Goal: Task Accomplishment & Management: Use online tool/utility

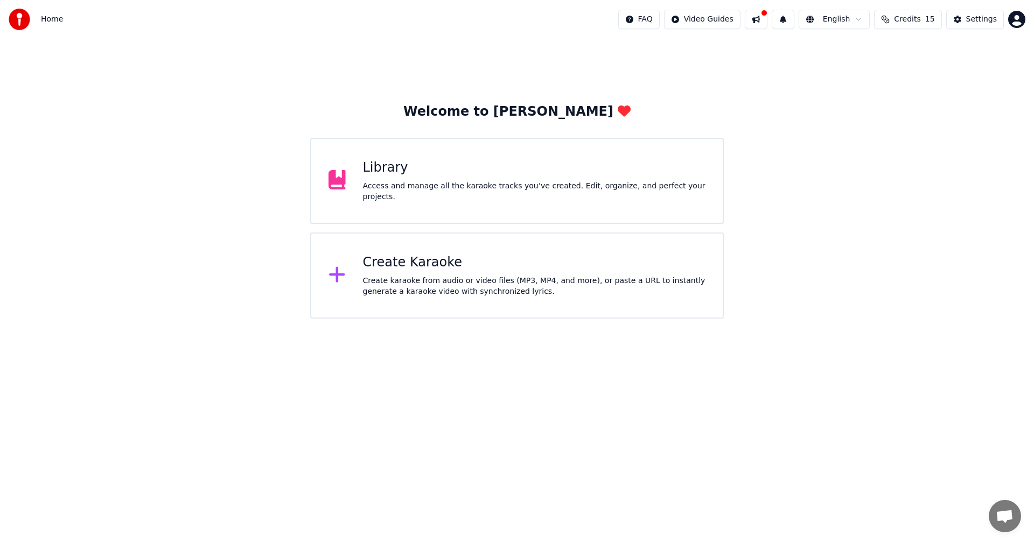
click at [528, 283] on div "Create karaoke from audio or video files (MP3, MP4, and more), or paste a URL t…" at bounding box center [534, 287] width 343 height 22
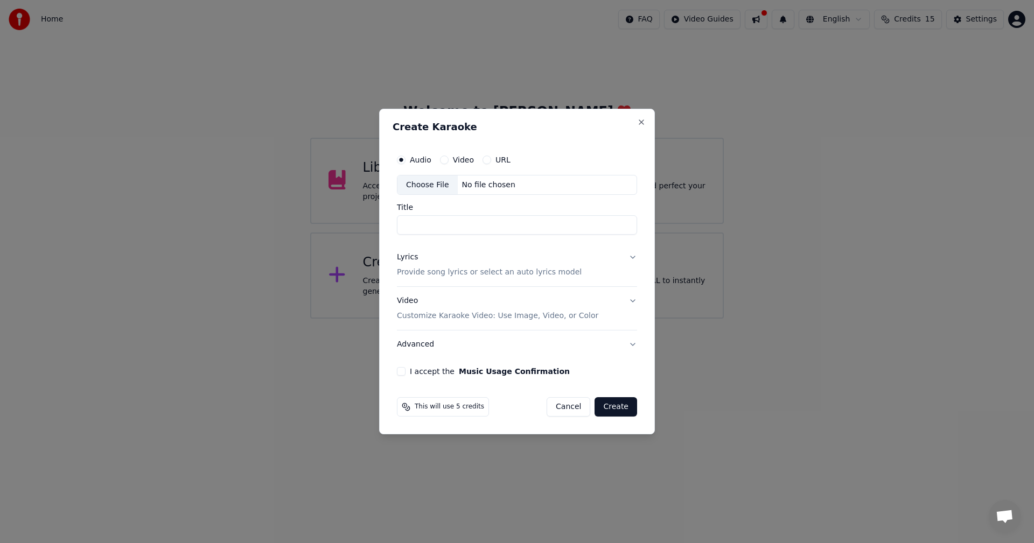
click at [428, 185] on div "Choose File" at bounding box center [427, 185] width 60 height 19
click at [465, 274] on p "Provide song lyrics or select an auto lyrics model" at bounding box center [489, 273] width 185 height 11
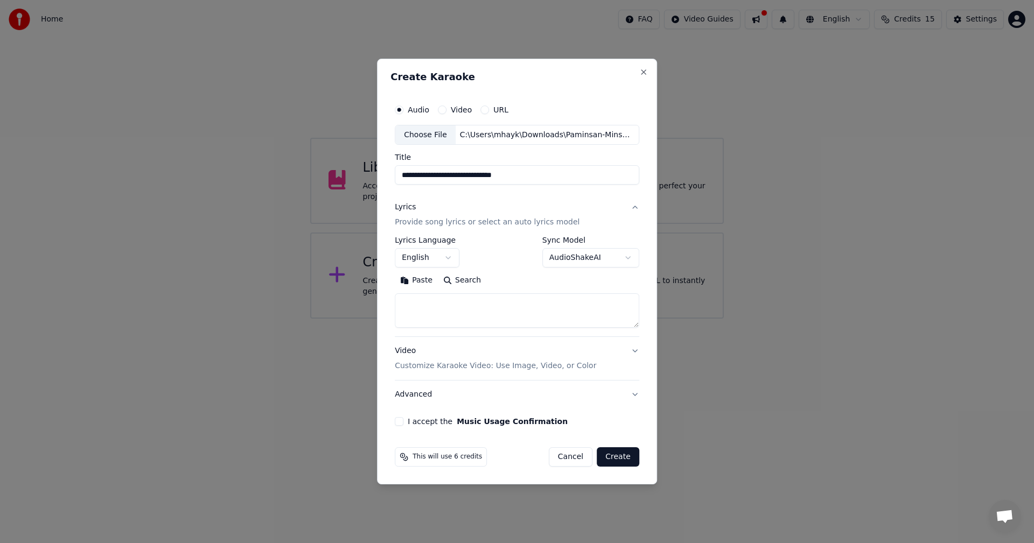
type input "**********"
click at [474, 307] on textarea at bounding box center [517, 311] width 244 height 34
paste textarea "**********"
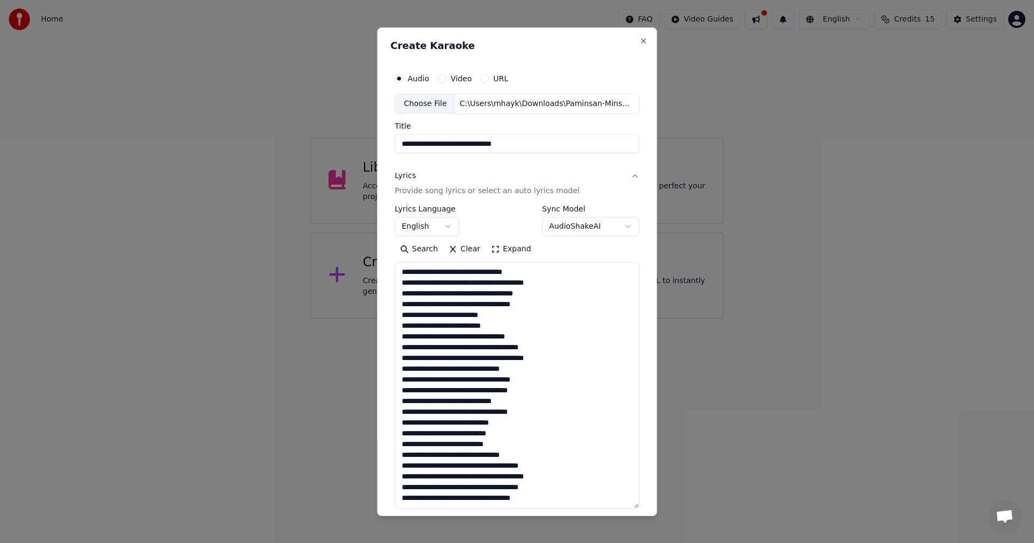
scroll to position [208, 0]
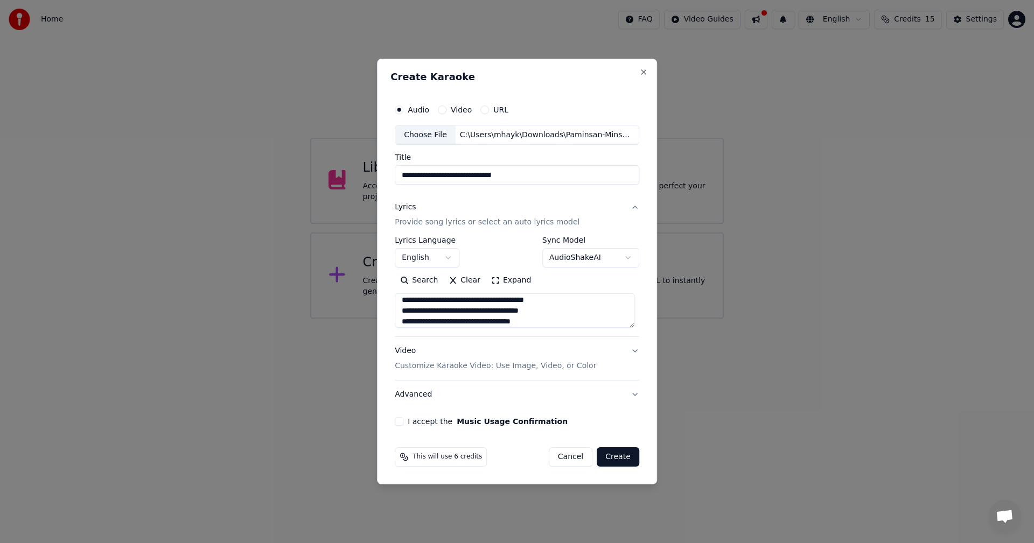
type textarea "**********"
click at [518, 371] on p "Customize Karaoke Video: Use Image, Video, or Color" at bounding box center [495, 366] width 201 height 11
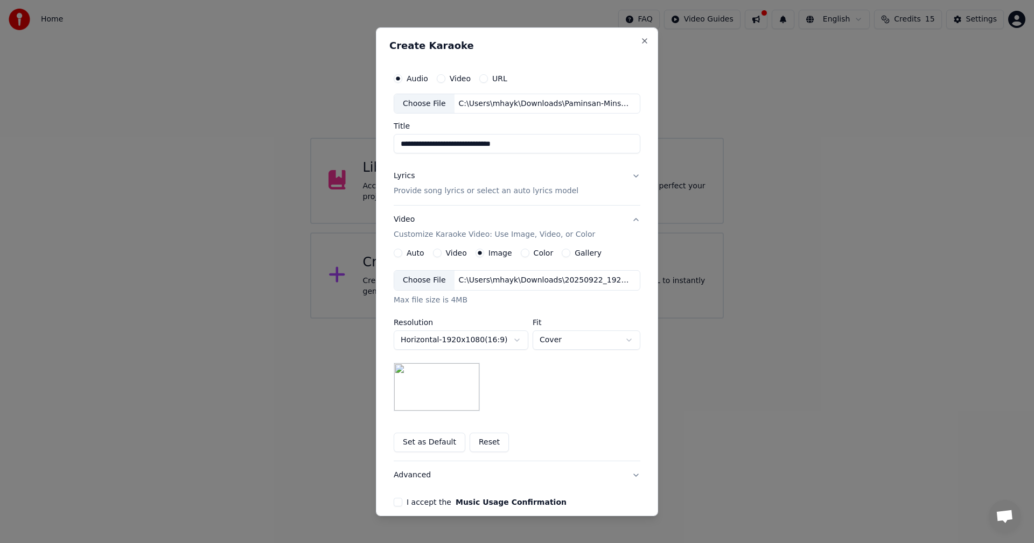
click at [421, 284] on div "Choose File" at bounding box center [424, 280] width 60 height 19
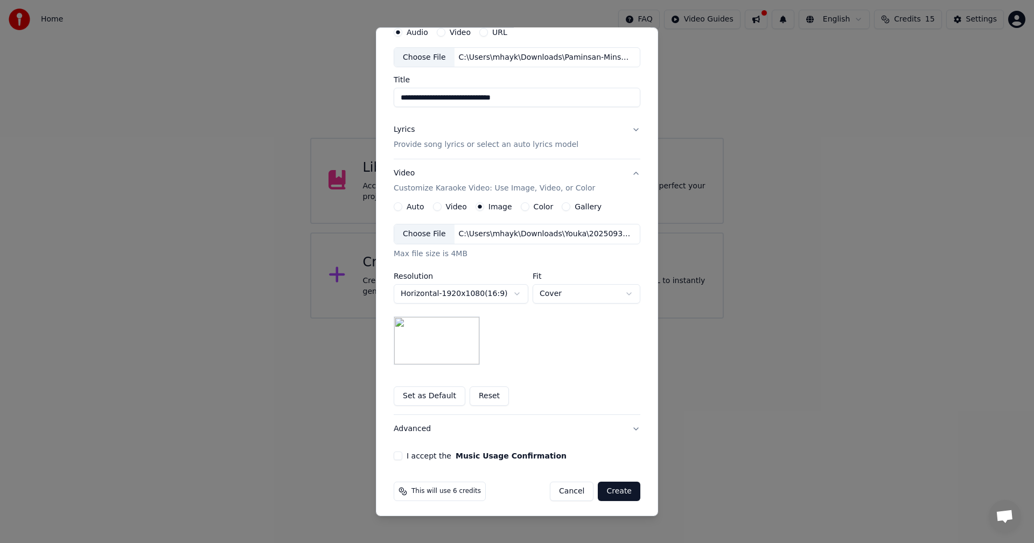
scroll to position [49, 0]
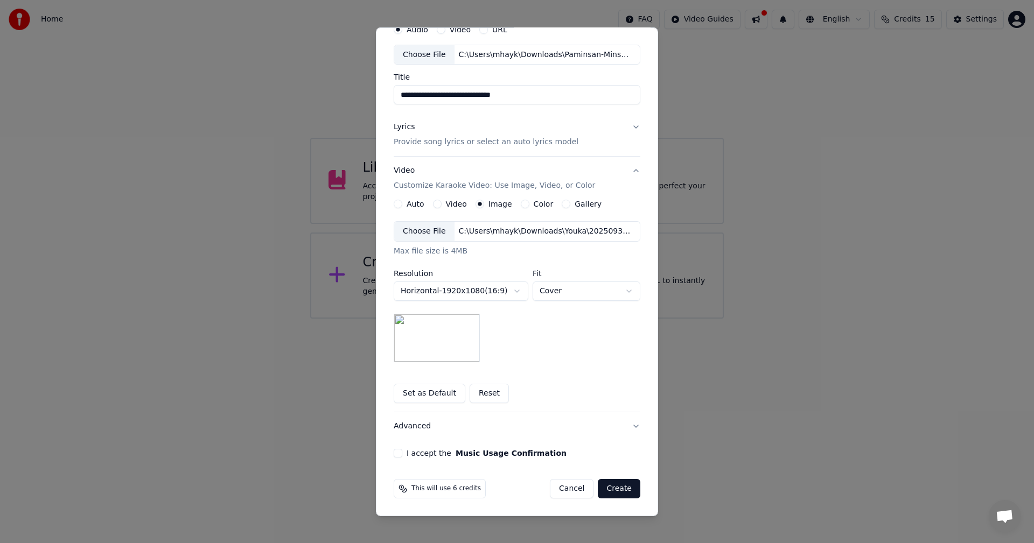
click at [394, 455] on button "I accept the Music Usage Confirmation" at bounding box center [398, 453] width 9 height 9
click at [618, 493] on button "Create" at bounding box center [619, 488] width 43 height 19
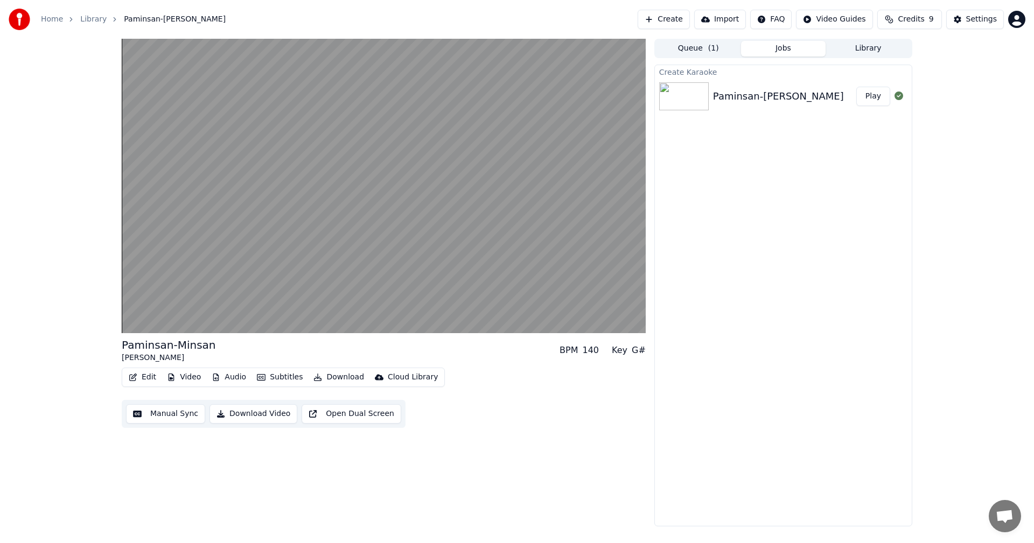
click at [60, 264] on div "Paminsan-[PERSON_NAME] BPM 140 Key G# Edit Video Audio Subtitles Download Cloud…" at bounding box center [517, 283] width 1034 height 488
click at [266, 377] on button "Subtitles" at bounding box center [280, 377] width 54 height 15
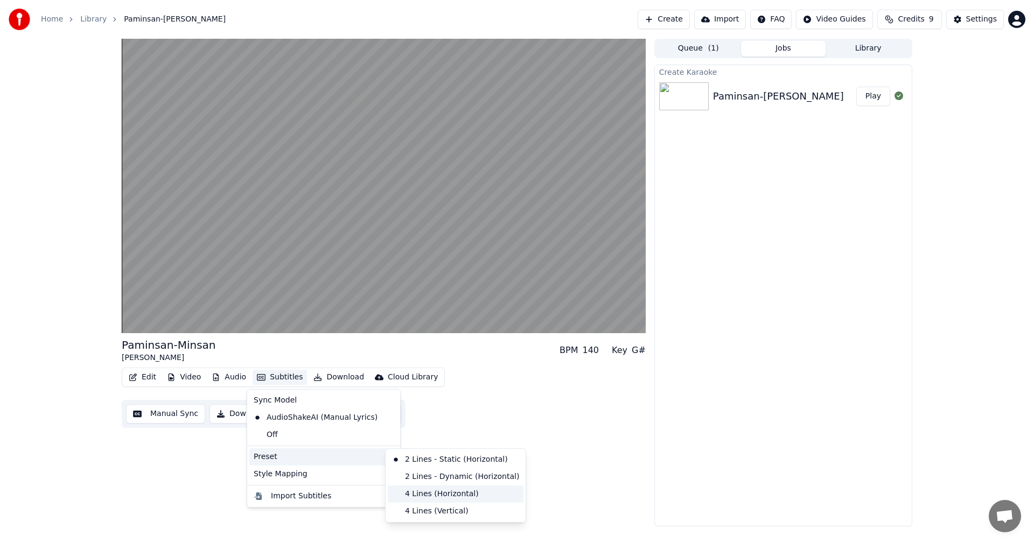
click at [435, 494] on div "4 Lines (Horizontal)" at bounding box center [456, 494] width 136 height 17
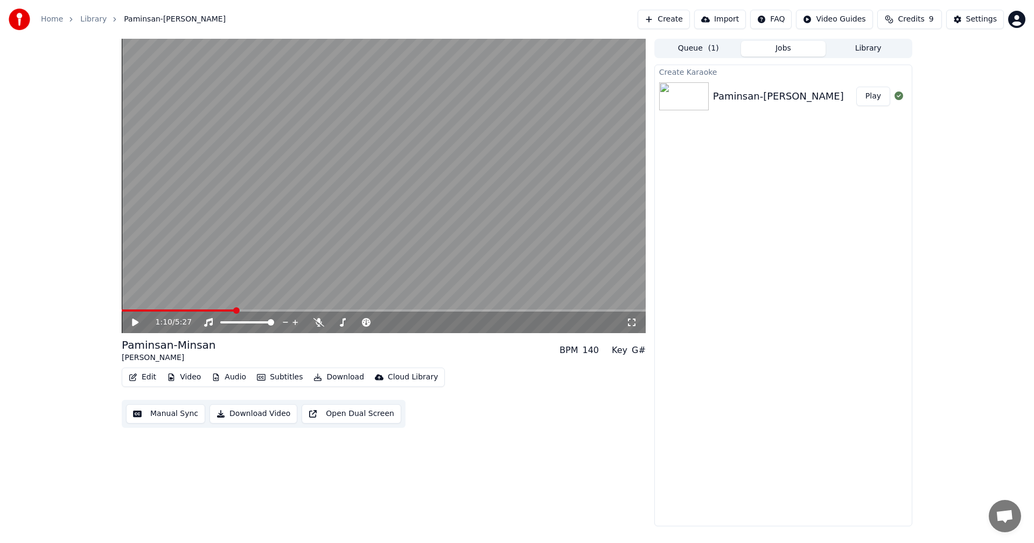
click at [183, 413] on button "Manual Sync" at bounding box center [165, 413] width 79 height 19
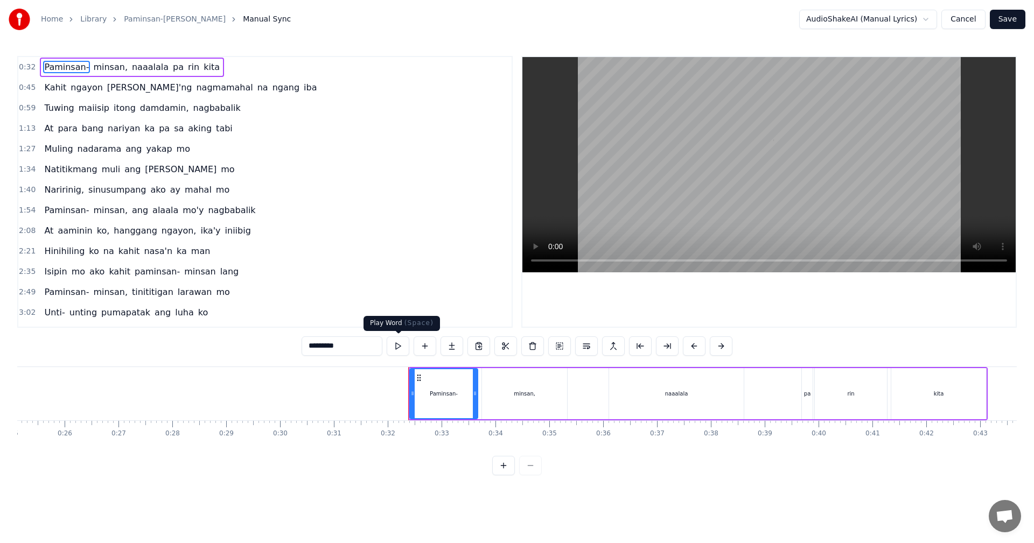
scroll to position [0, 1690]
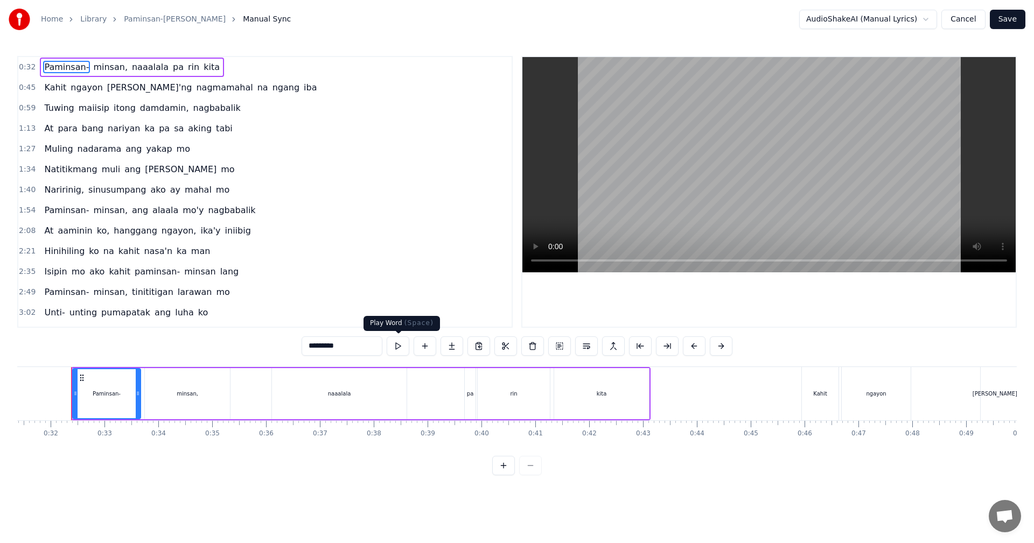
click at [399, 348] on button at bounding box center [398, 346] width 23 height 19
click at [653, 363] on div "0:32 Paminsan- minsan, naaalala pa rin kita 0:45 Kahit ngayon mayro'ng nagmamah…" at bounding box center [517, 266] width 1000 height 420
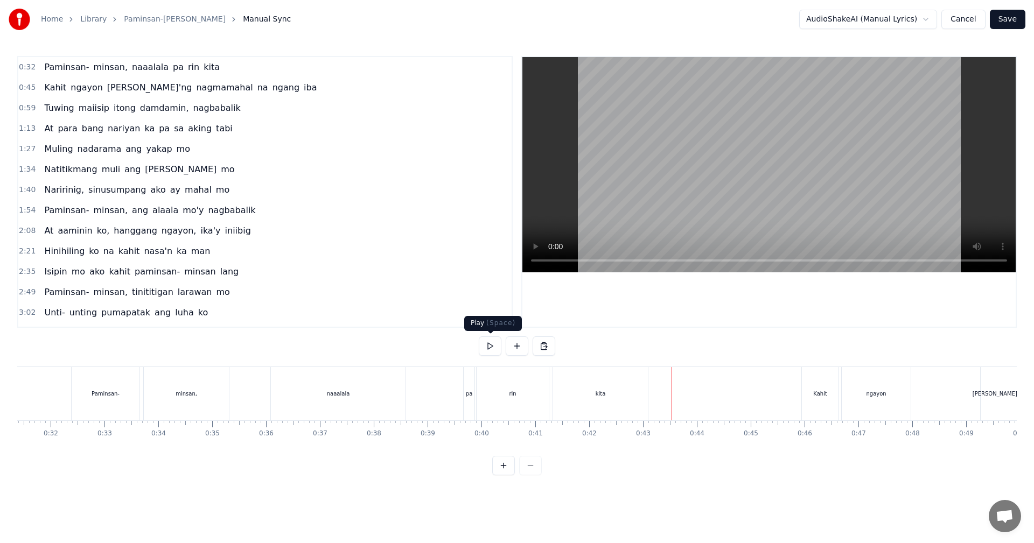
click at [490, 348] on button at bounding box center [490, 346] width 23 height 19
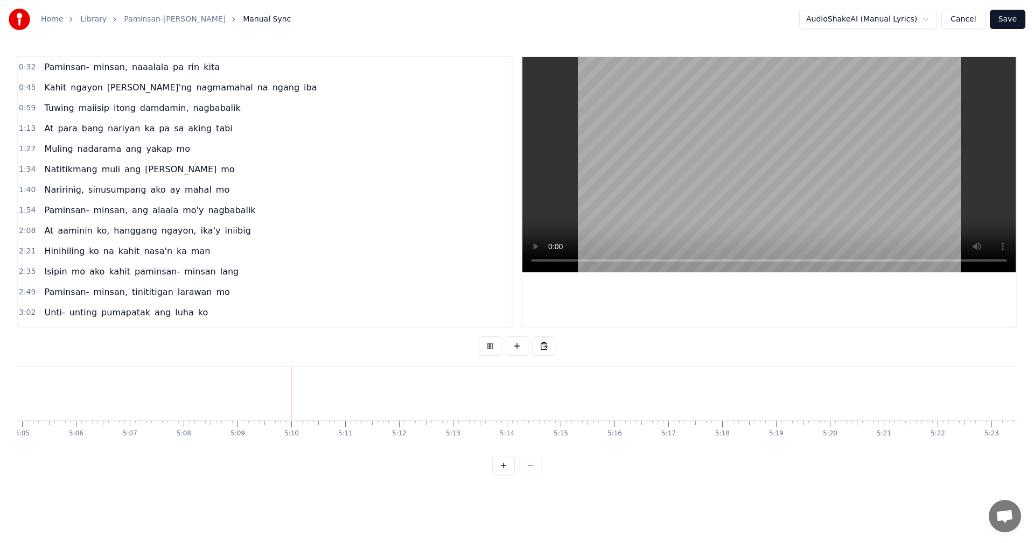
scroll to position [0, 16478]
click at [1009, 18] on button "Save" at bounding box center [1008, 19] width 36 height 19
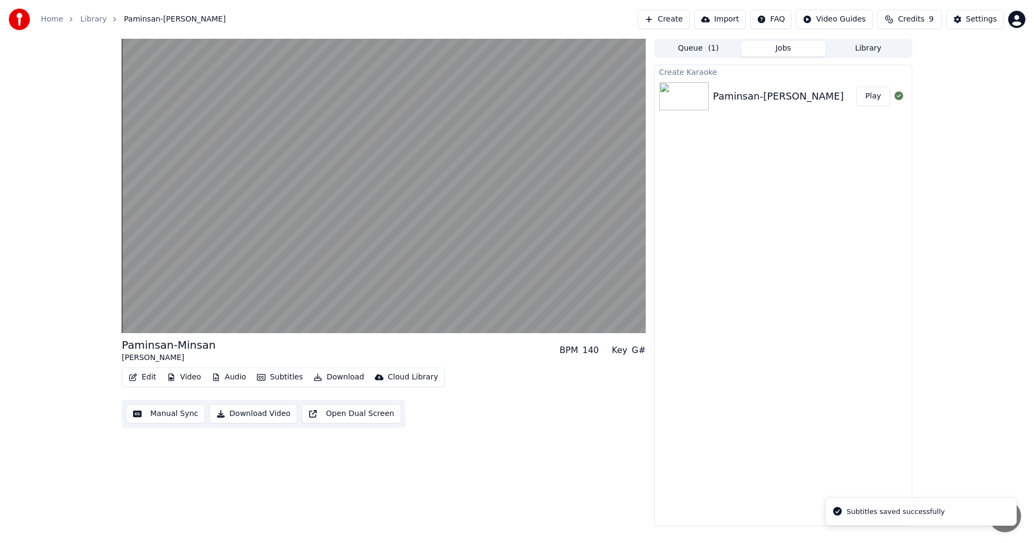
click at [252, 414] on button "Download Video" at bounding box center [253, 413] width 88 height 19
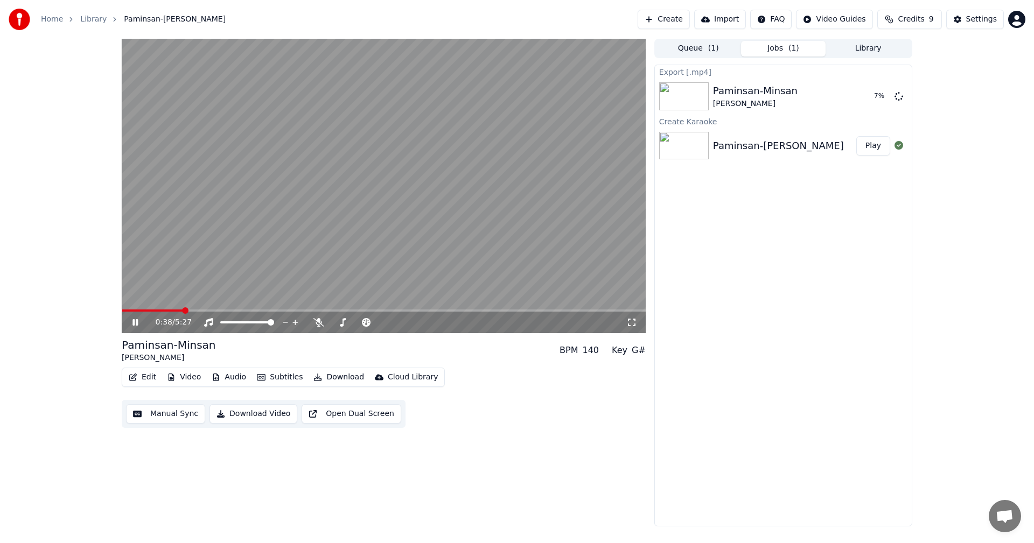
click at [135, 323] on icon at bounding box center [142, 322] width 25 height 9
